Goal: Task Accomplishment & Management: Use online tool/utility

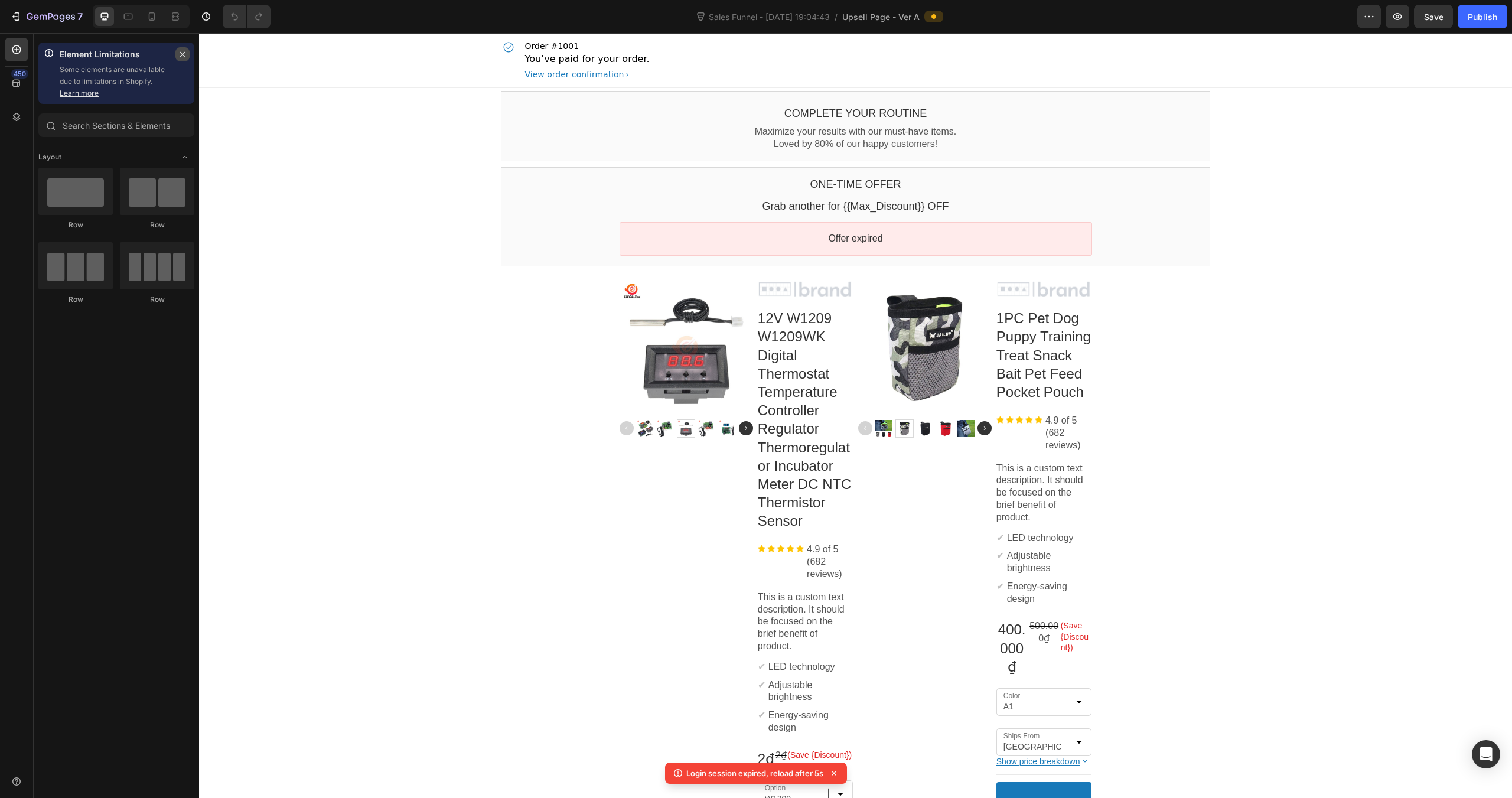
click at [177, 48] on button "button" at bounding box center [182, 54] width 14 height 14
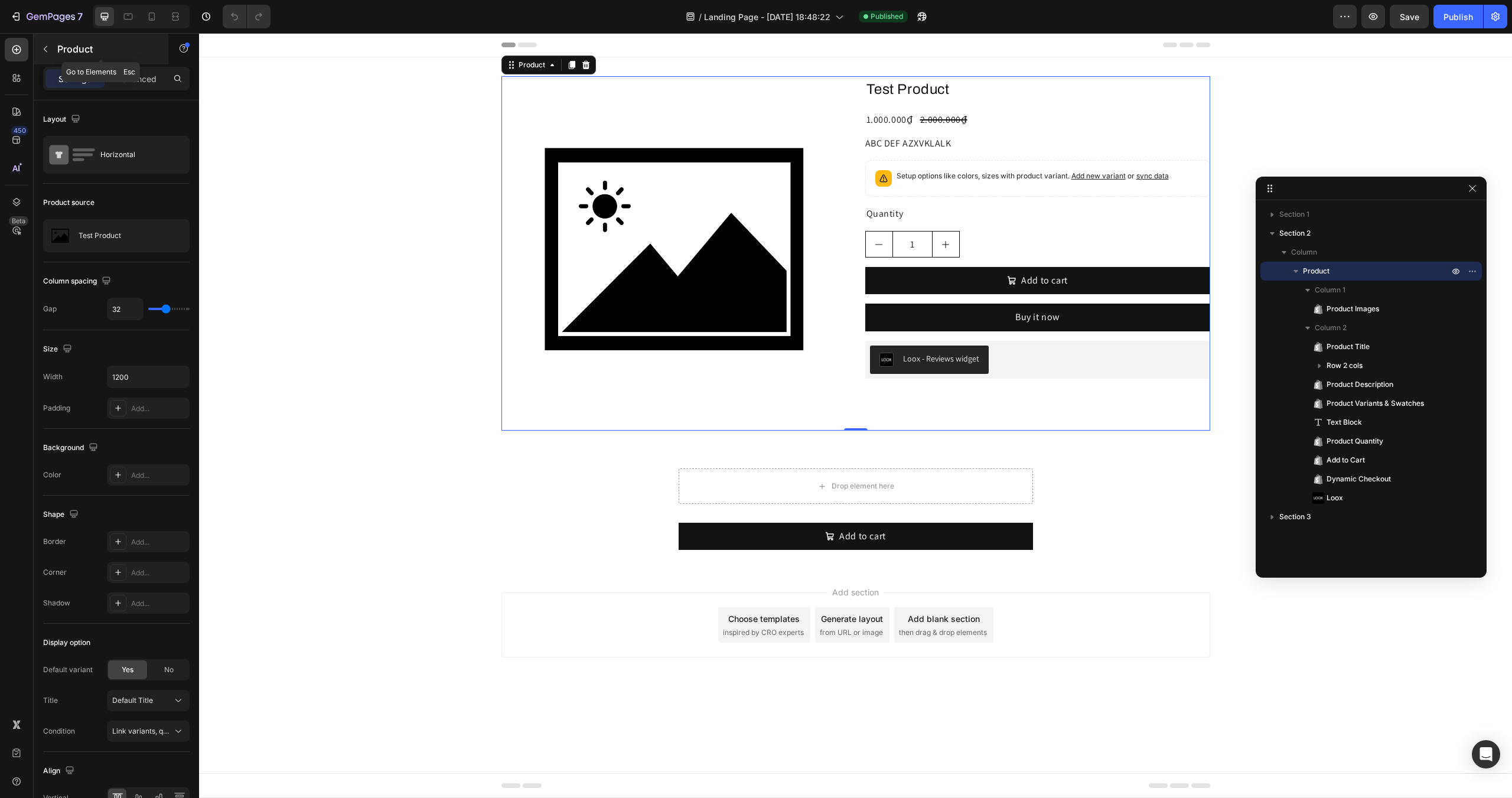
click at [46, 44] on button "button" at bounding box center [45, 49] width 19 height 19
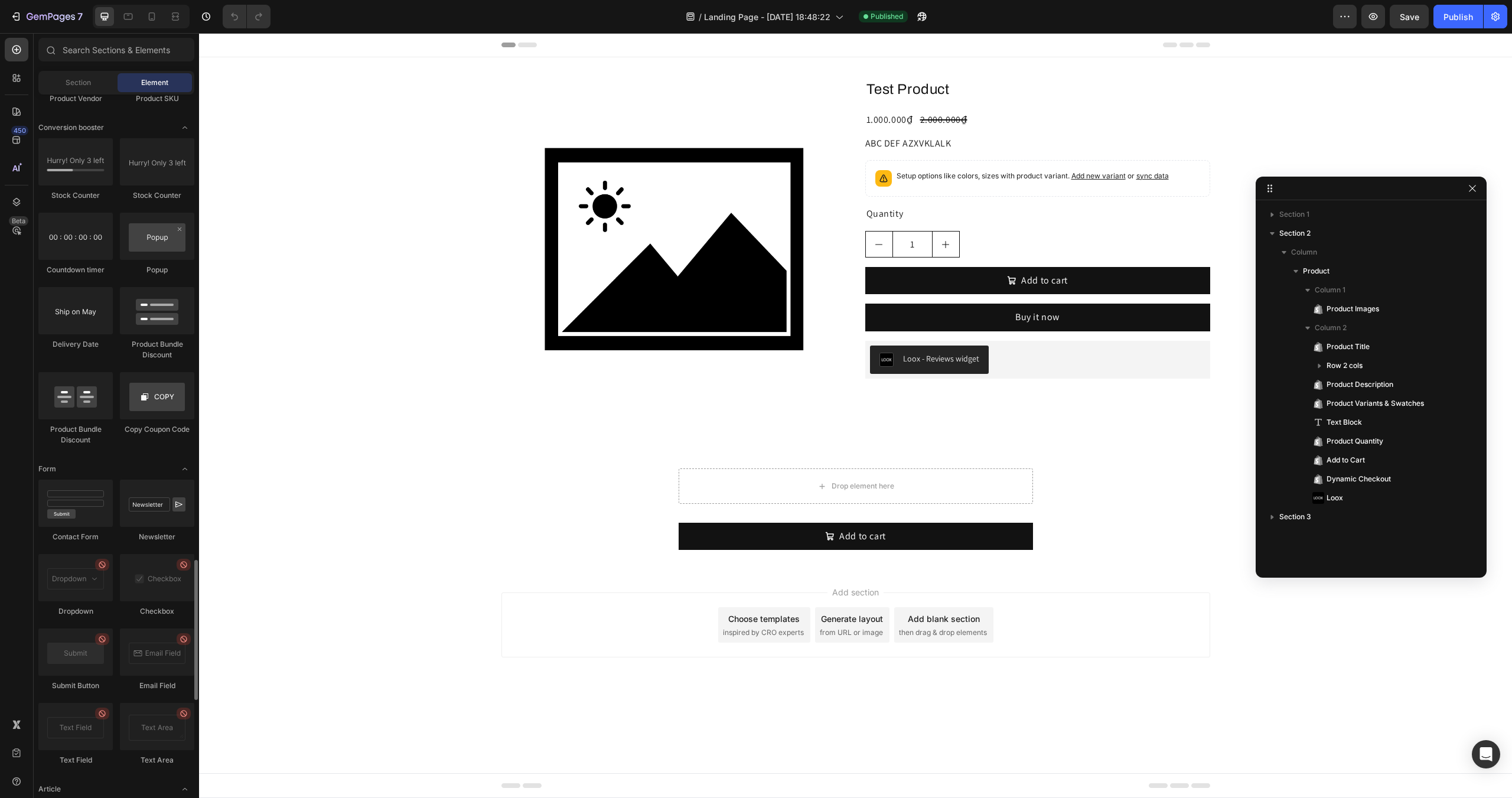
scroll to position [2209, 0]
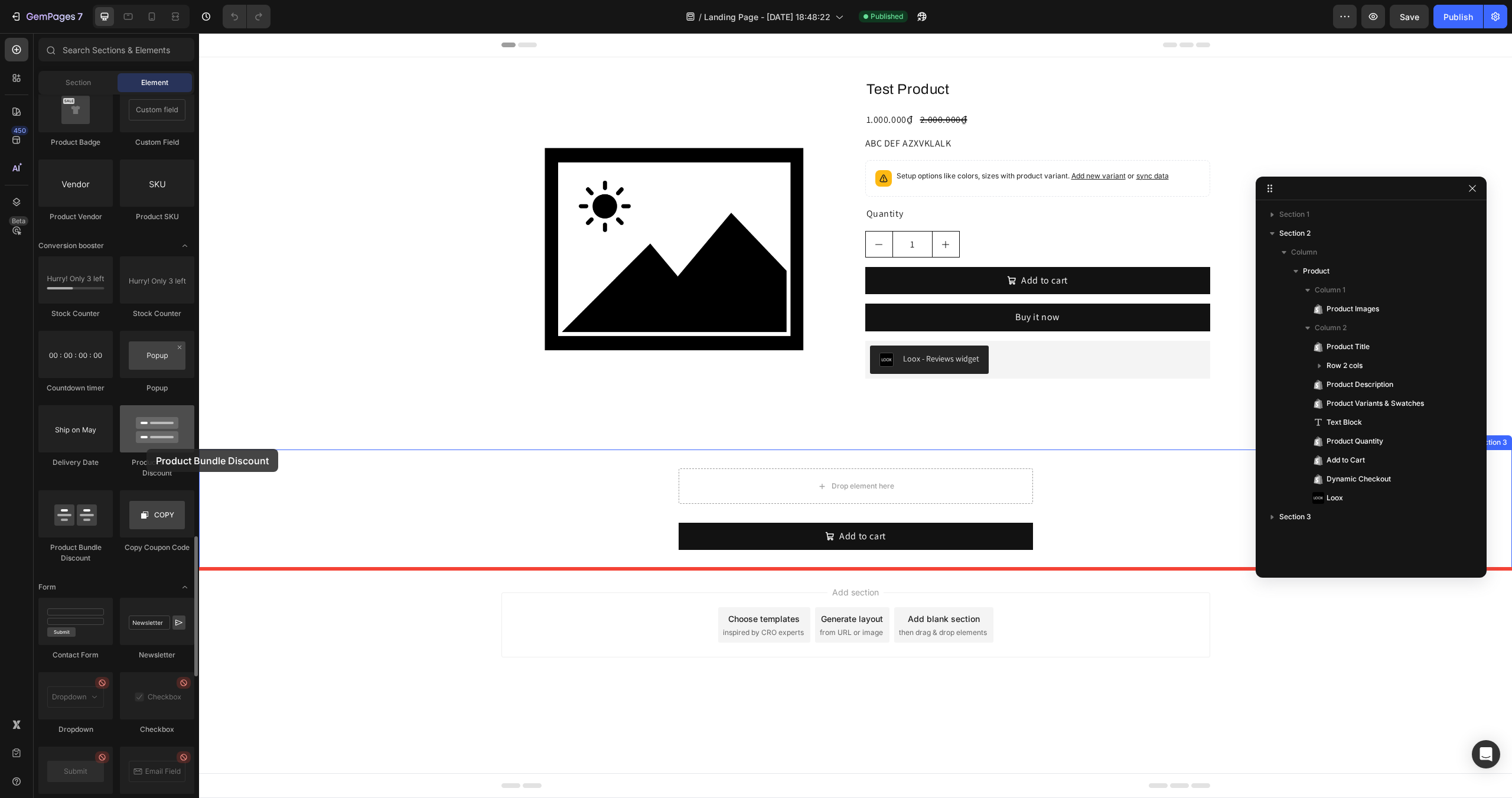
drag, startPoint x: 159, startPoint y: 440, endPoint x: 135, endPoint y: 440, distance: 24.0
click at [135, 440] on div at bounding box center [157, 429] width 74 height 48
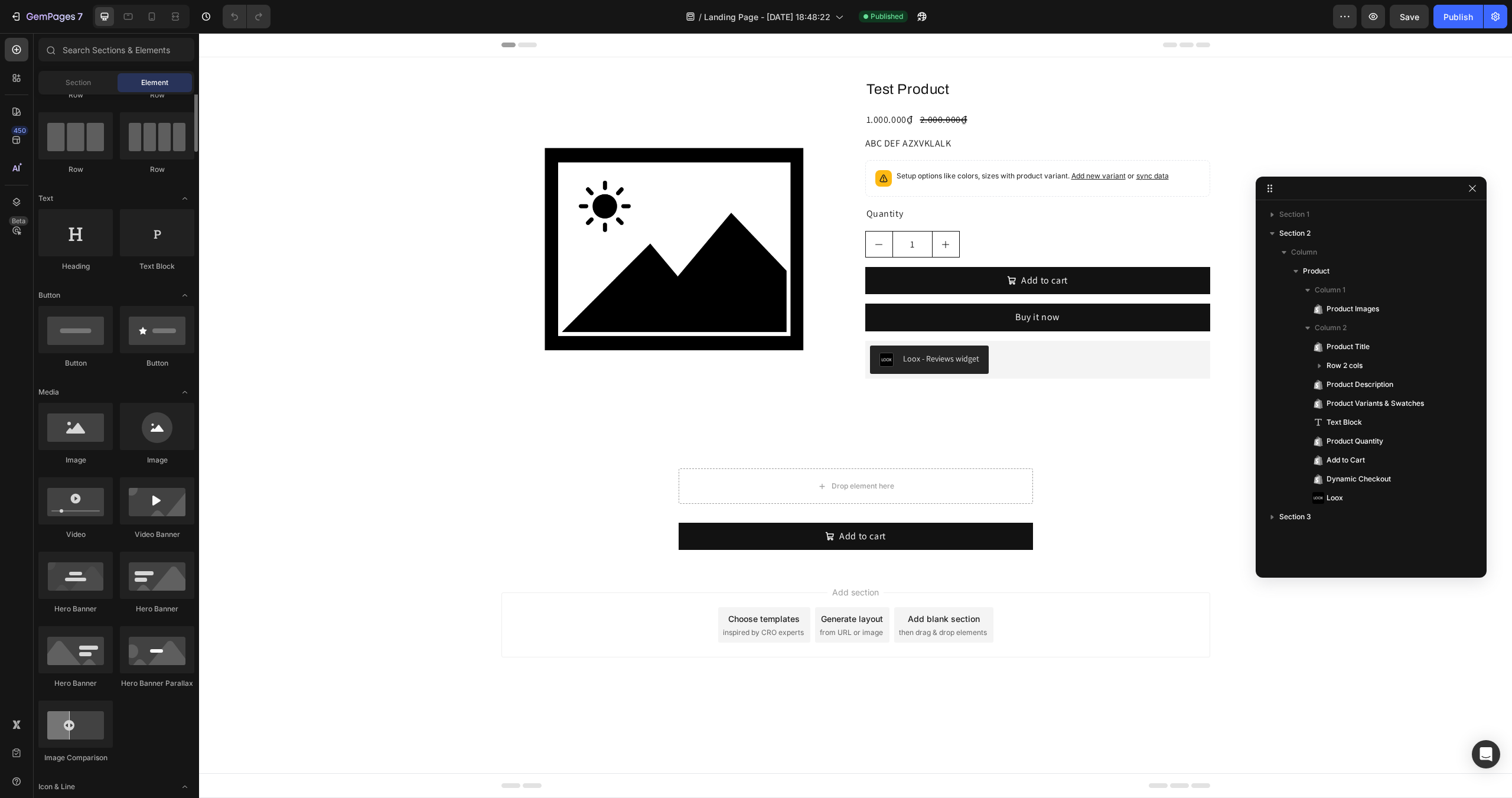
scroll to position [0, 0]
